Goal: Navigation & Orientation: Find specific page/section

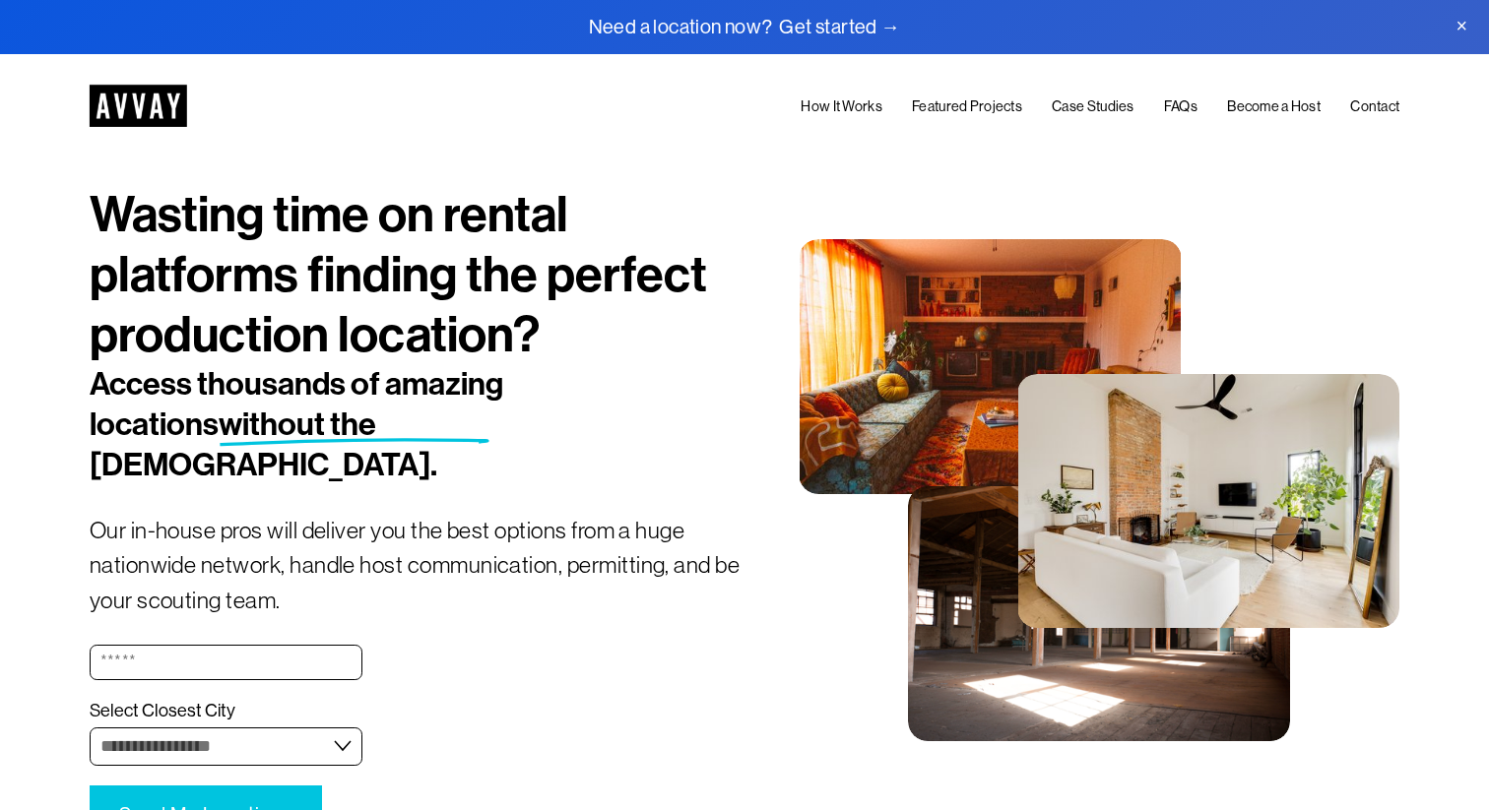
click at [985, 100] on link "Featured Projects" at bounding box center [967, 107] width 110 height 24
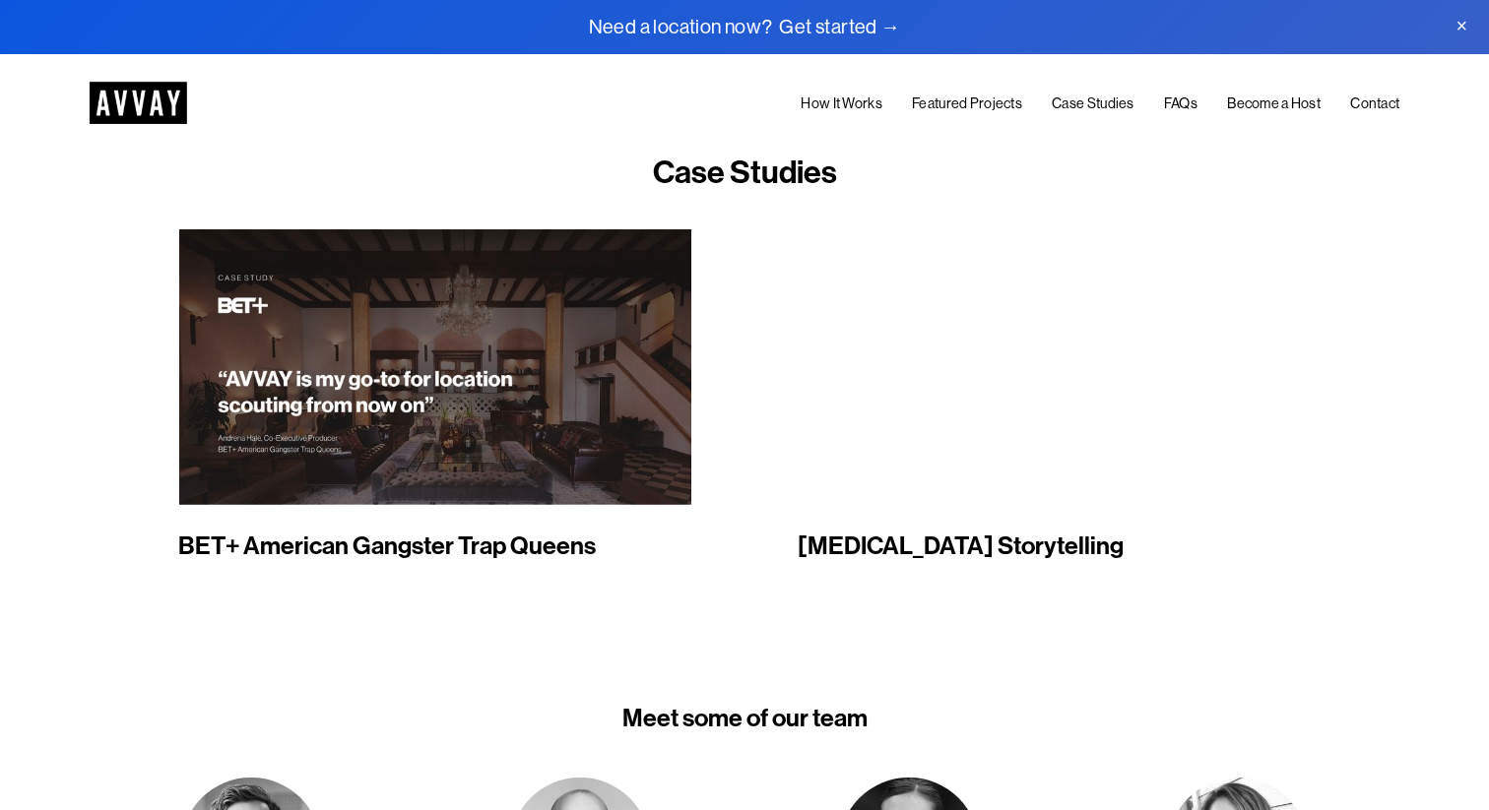
scroll to position [2160, 0]
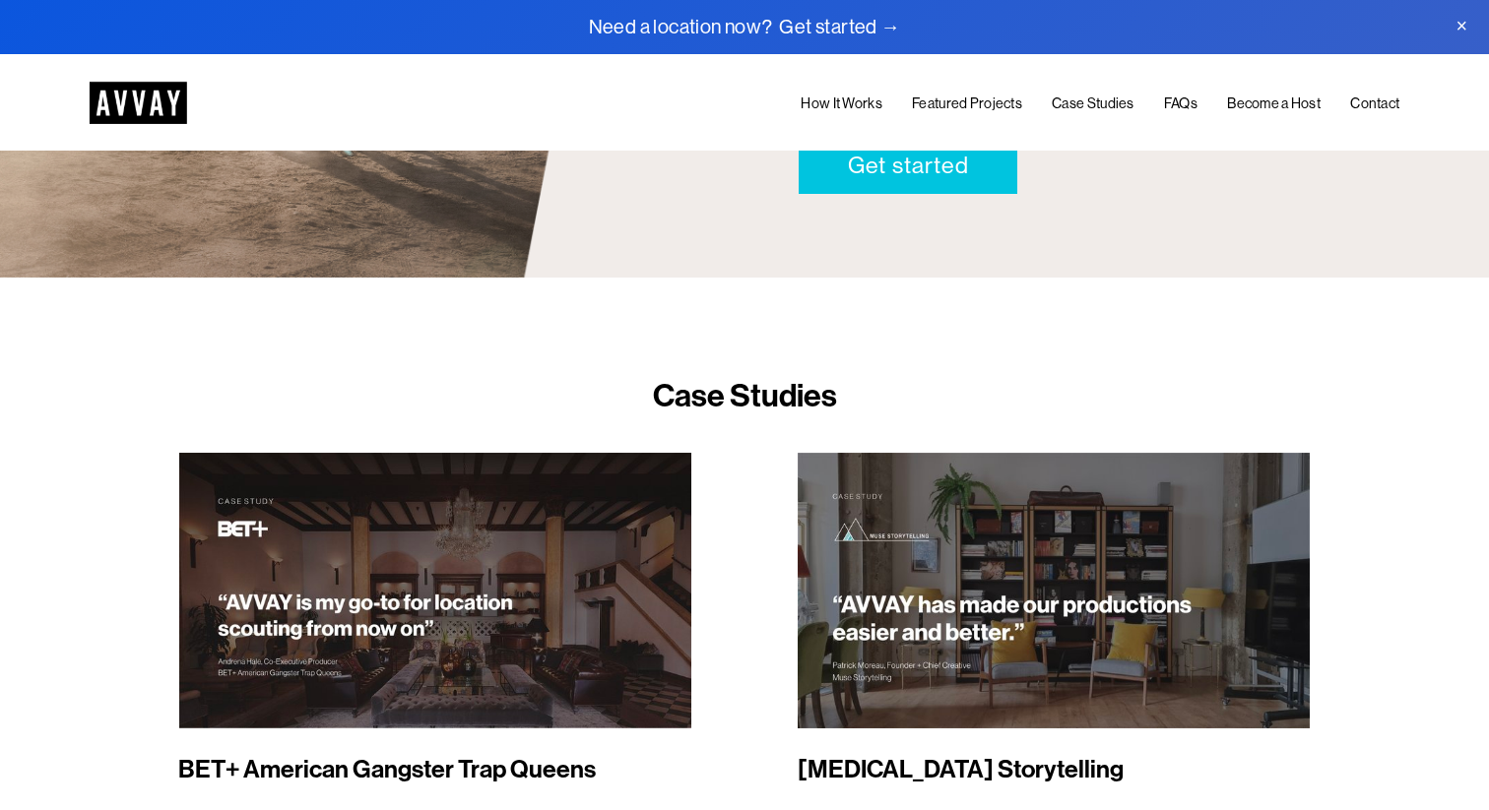
click at [1260, 98] on link "Become a Host" at bounding box center [1274, 104] width 94 height 24
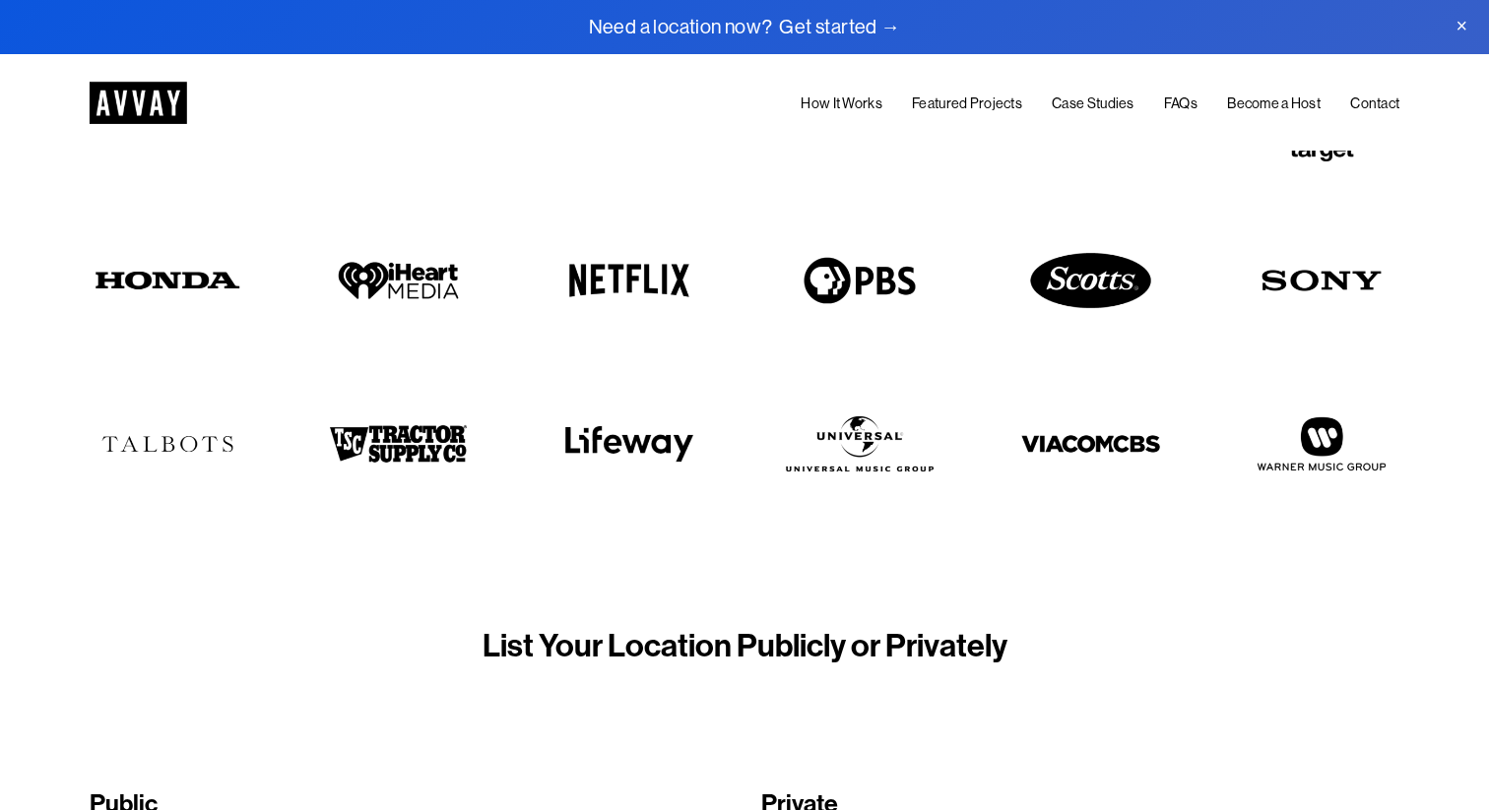
scroll to position [593, 0]
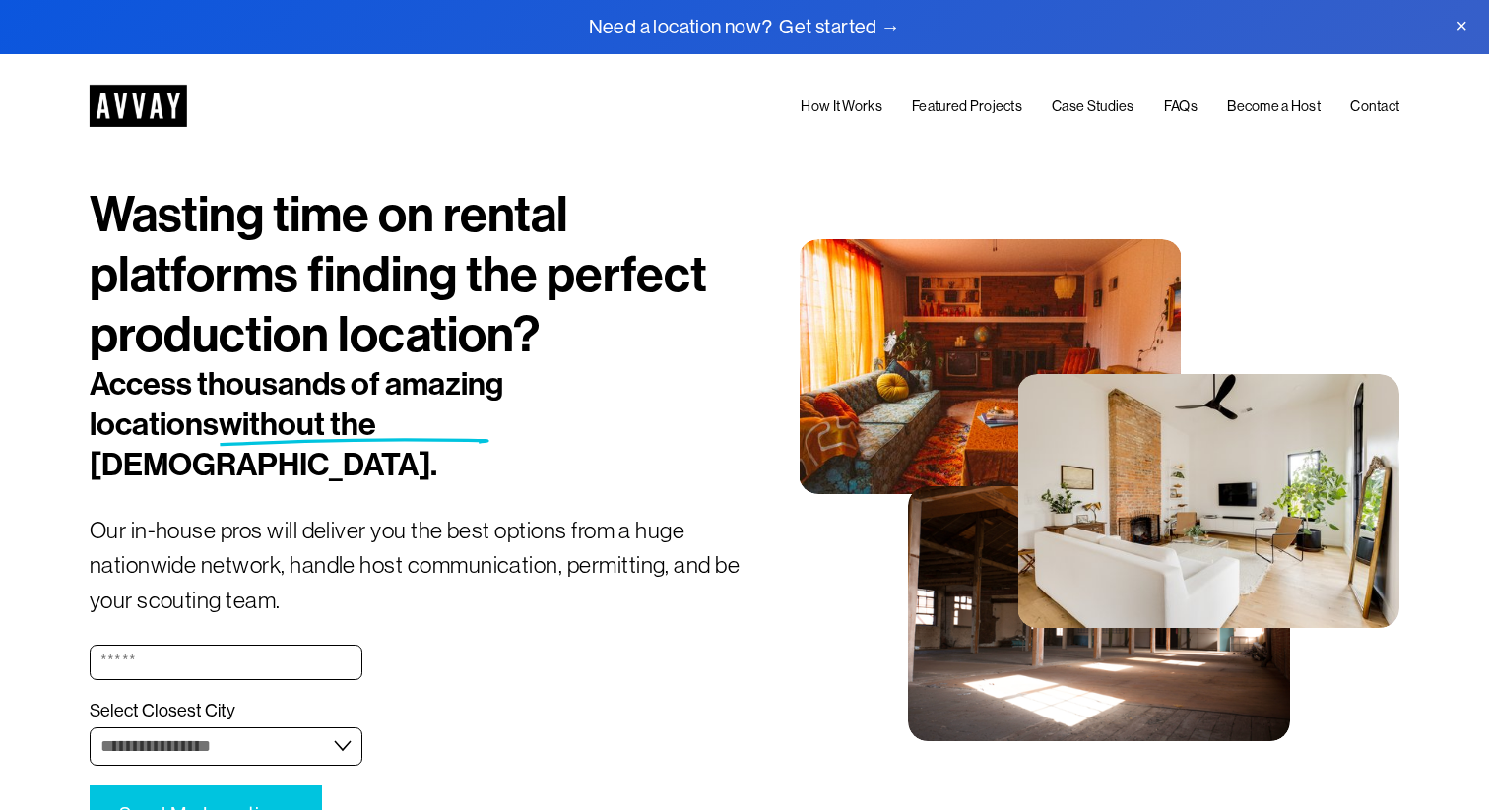
click at [984, 100] on link "Featured Projects" at bounding box center [967, 107] width 110 height 24
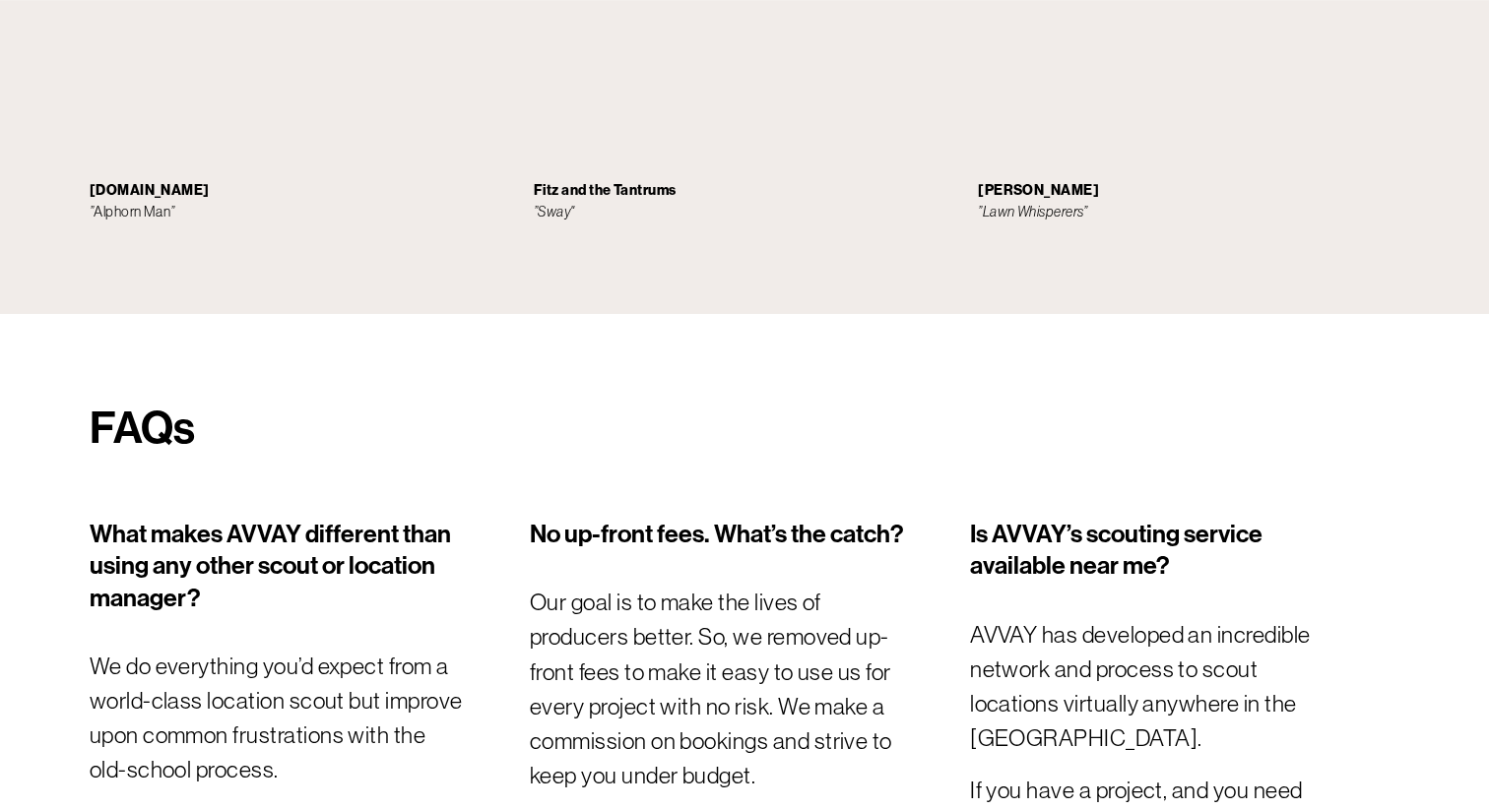
scroll to position [5601, 0]
